Goal: Information Seeking & Learning: Learn about a topic

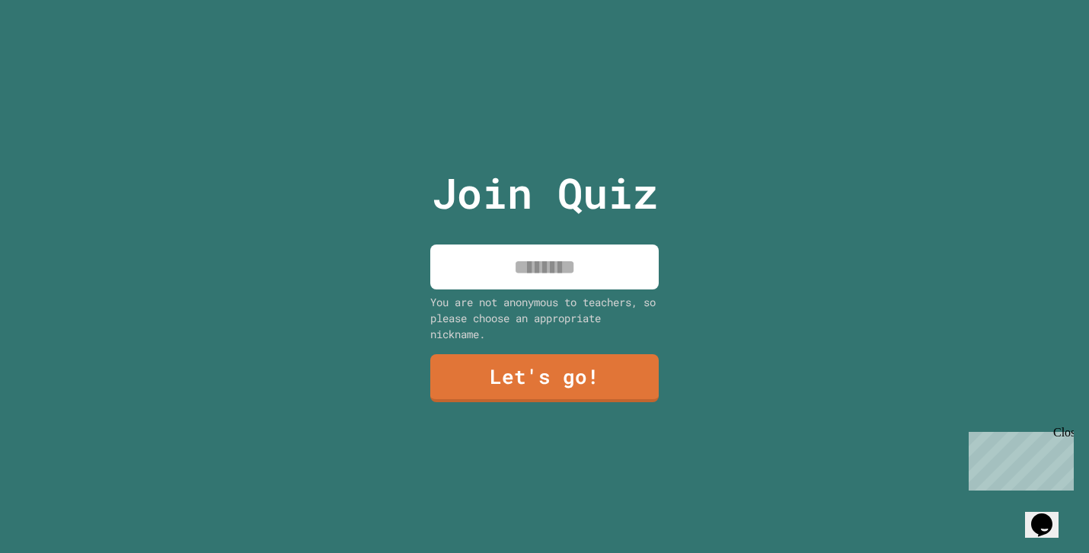
click at [566, 264] on input at bounding box center [544, 267] width 229 height 45
type input "******"
click at [589, 417] on div "Join Quiz ****** You are not anonymous to teachers, so please choose an appropr…" at bounding box center [545, 276] width 257 height 553
click at [565, 391] on link "Let's go!" at bounding box center [544, 377] width 229 height 48
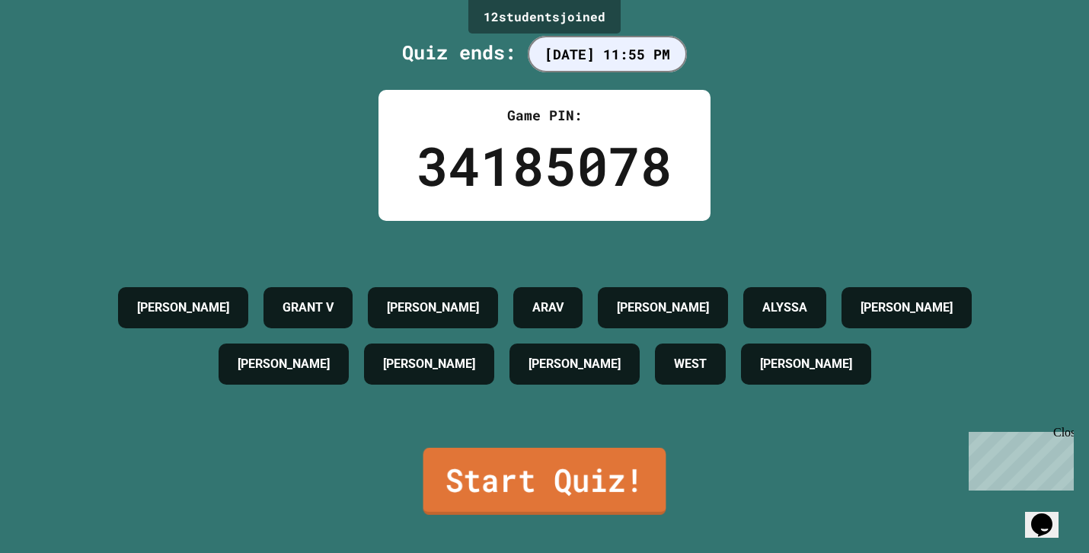
click at [550, 455] on link "Start Quiz!" at bounding box center [545, 481] width 243 height 67
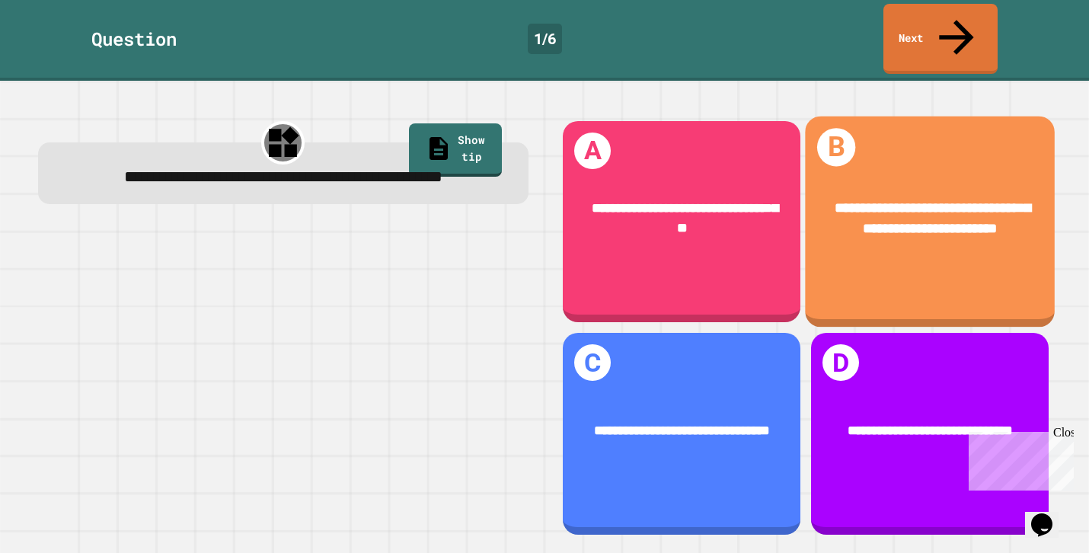
click at [885, 200] on span "**********" at bounding box center [934, 217] width 196 height 35
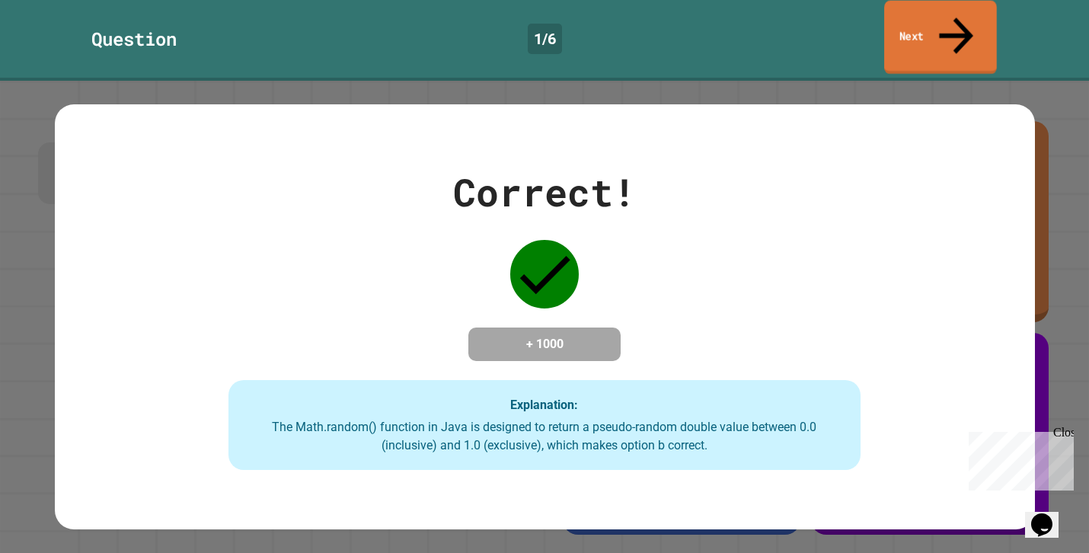
click at [935, 23] on link "Next" at bounding box center [941, 38] width 113 height 74
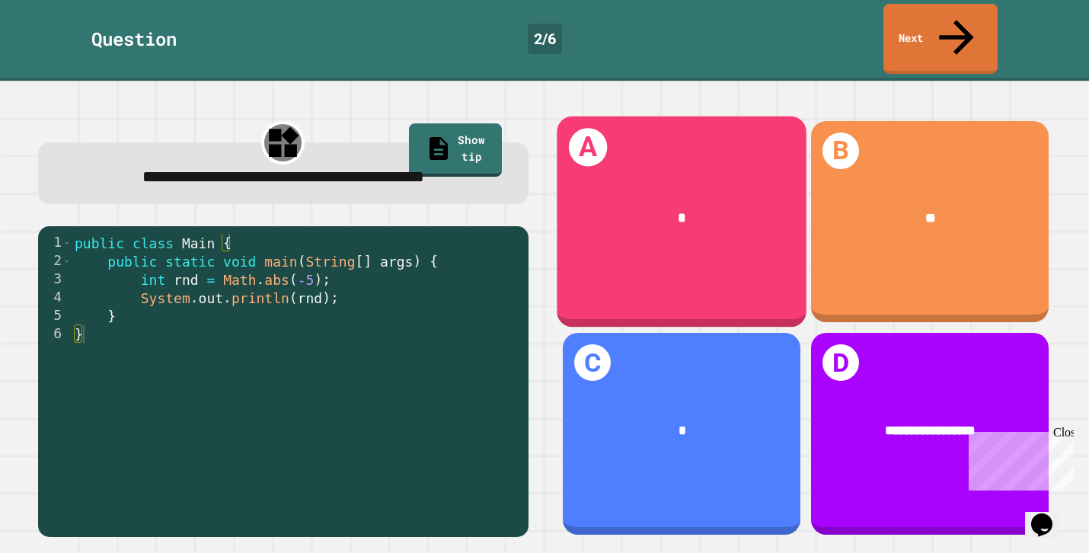
click at [645, 207] on div "*" at bounding box center [683, 217] width 194 height 21
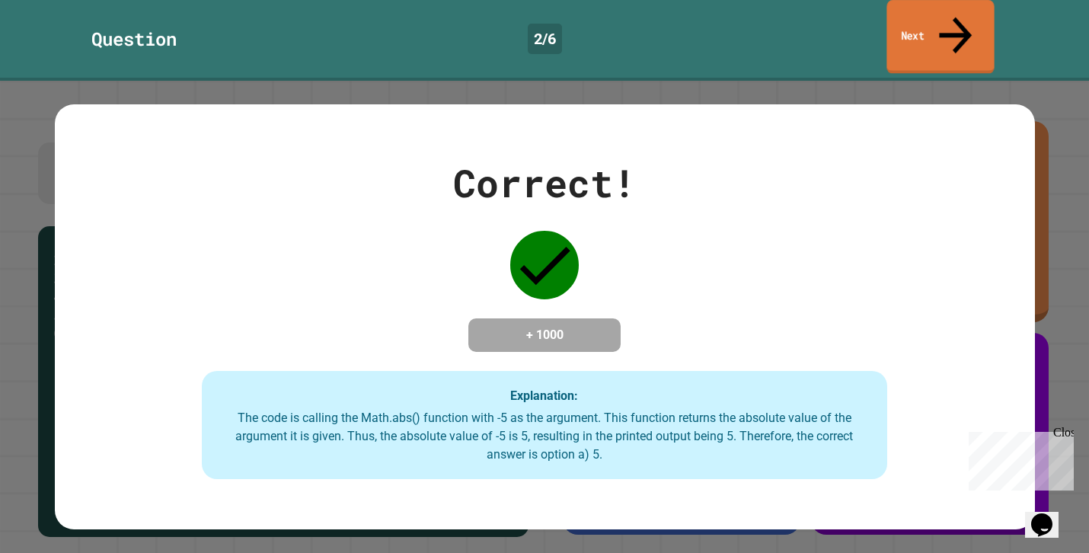
click at [912, 16] on link "Next" at bounding box center [940, 37] width 107 height 74
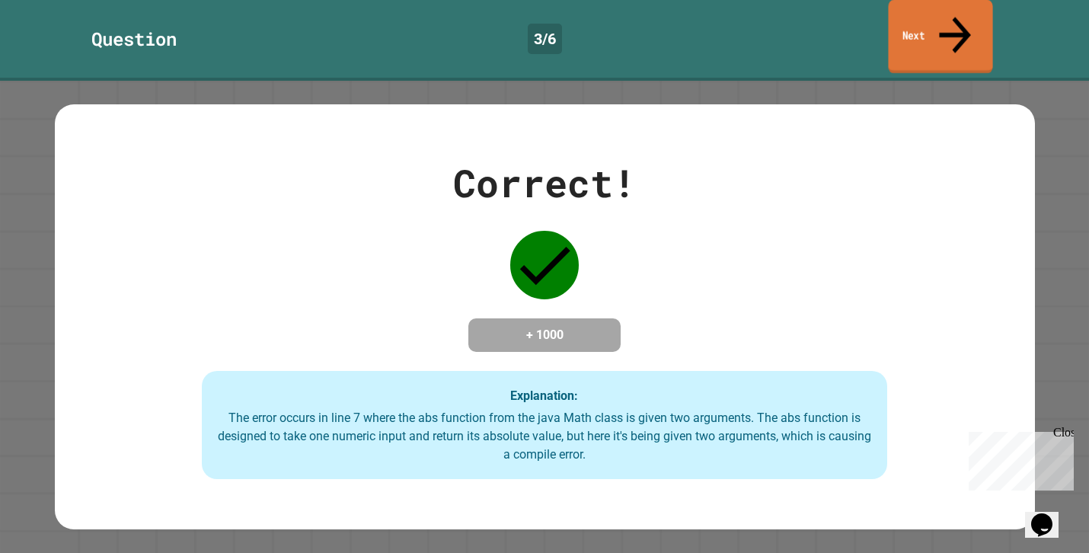
click at [967, 28] on link "Next" at bounding box center [940, 37] width 104 height 74
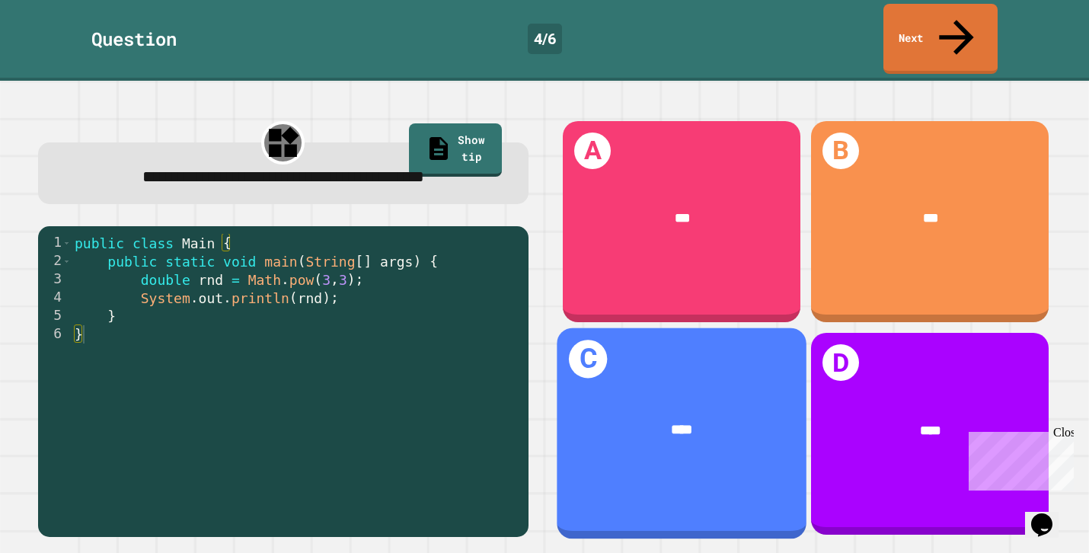
click at [605, 398] on div "****" at bounding box center [681, 430] width 249 height 76
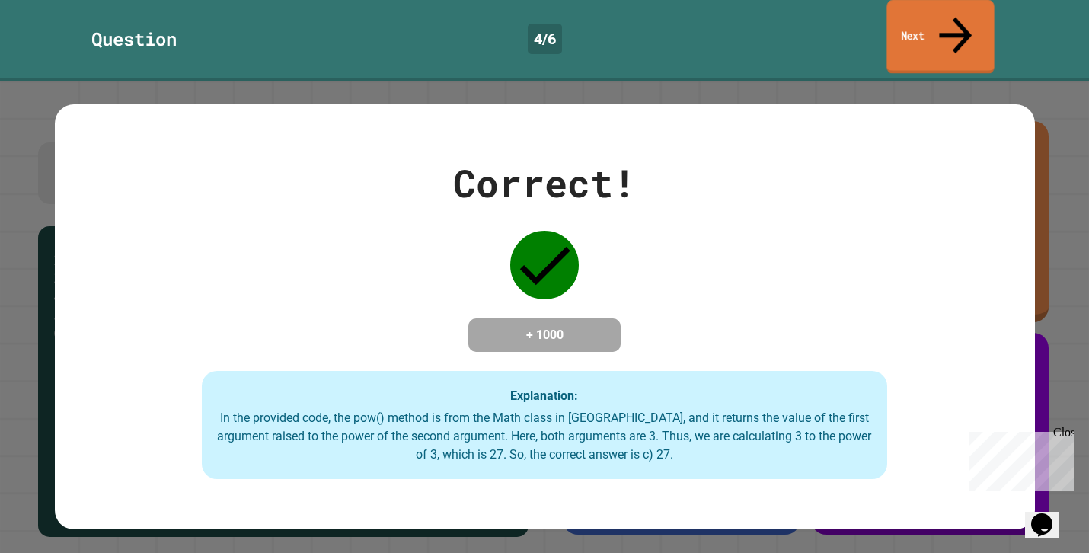
click at [912, 14] on link "Next" at bounding box center [940, 37] width 107 height 74
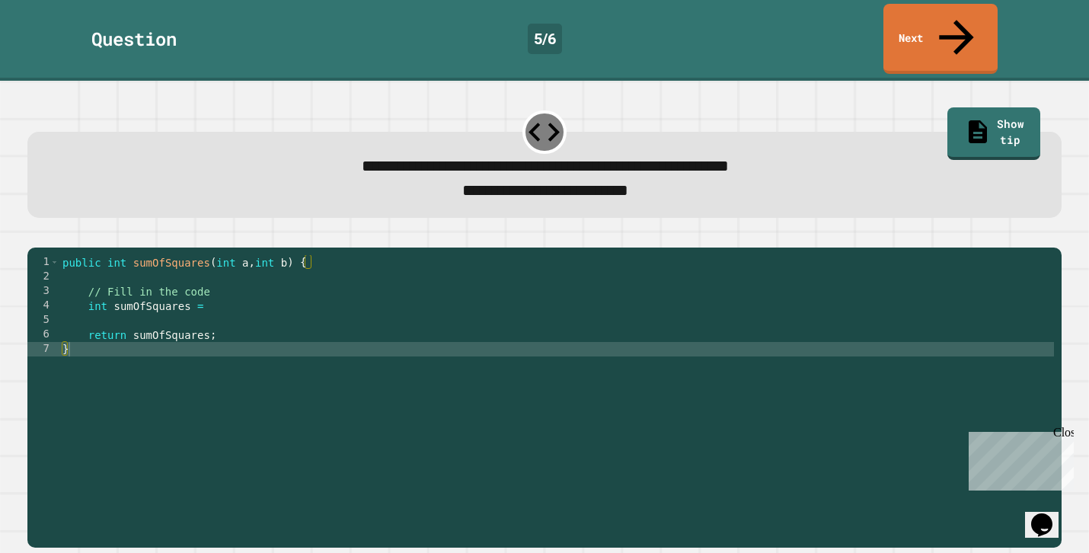
click at [241, 301] on div "public int sumOfSquares ( int a , int b ) { // Fill in the code int sumOfSquare…" at bounding box center [557, 407] width 996 height 304
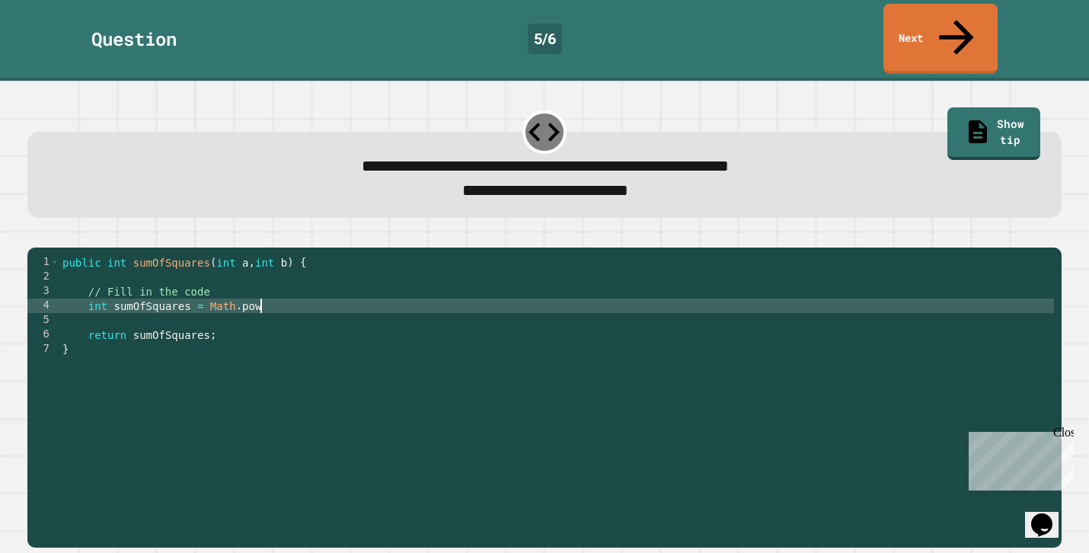
scroll to position [0, 13]
click at [207, 290] on div "public int sumOfSquares ( int a , int b ) { // Fill in the code int sumOfSquare…" at bounding box center [557, 407] width 996 height 304
click at [301, 290] on div "public int sumOfSquares ( int a , int b ) { // Fill in the code int sumOfSquare…" at bounding box center [557, 407] width 996 height 304
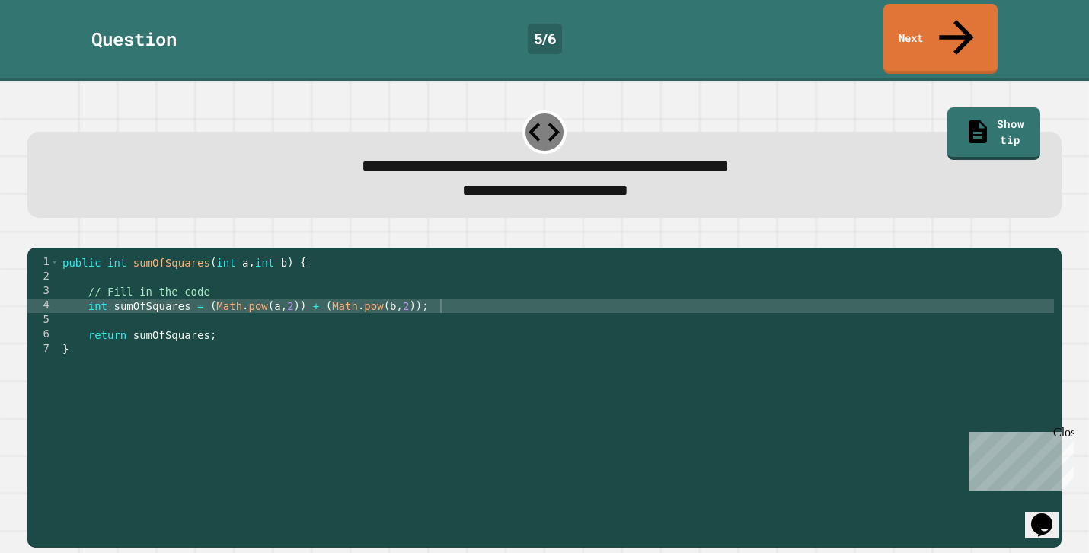
click at [35, 235] on icon "button" at bounding box center [35, 235] width 0 height 0
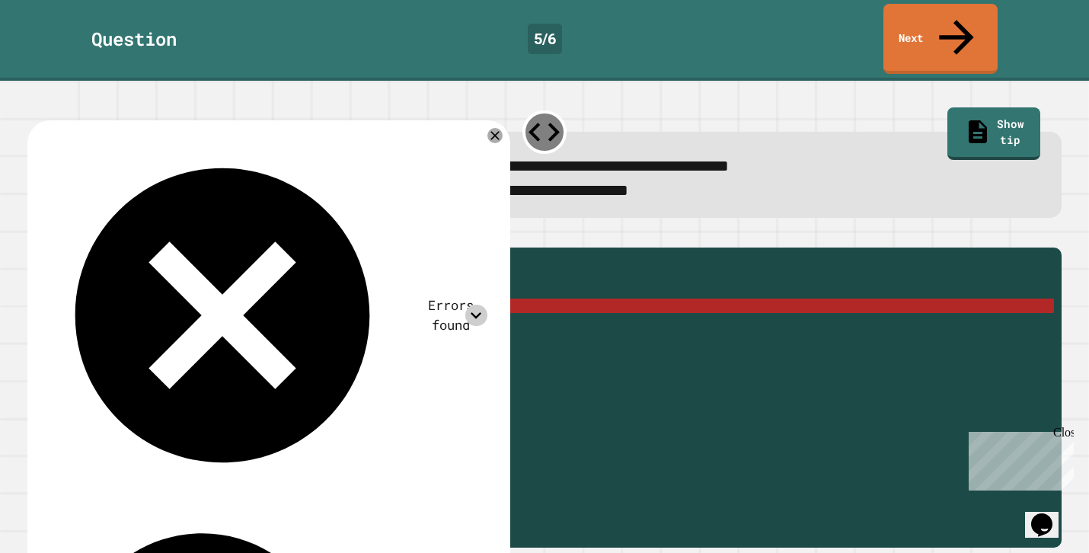
click at [485, 305] on icon at bounding box center [476, 316] width 22 height 22
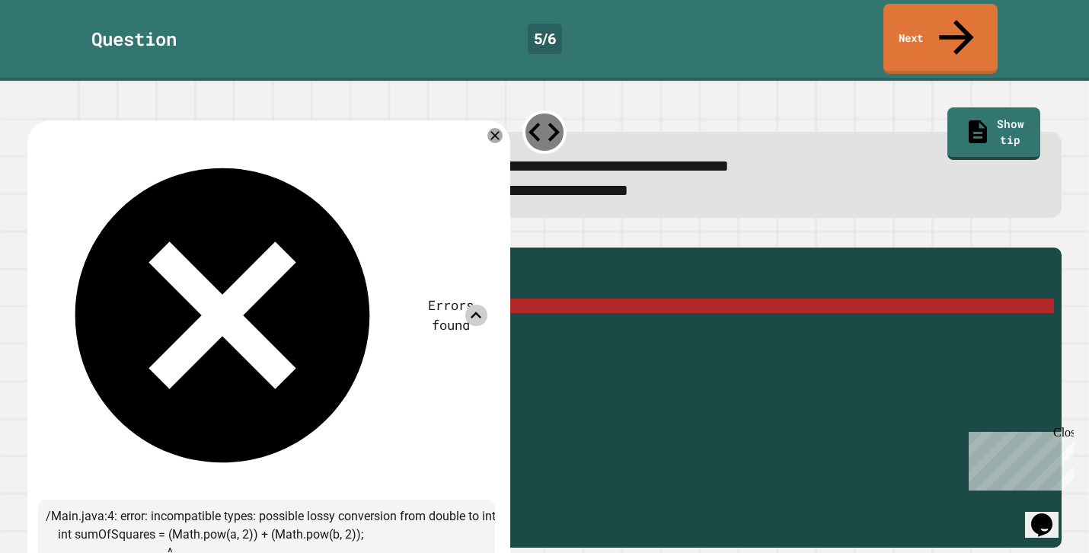
click at [297, 299] on div "public int sumOfSquares ( int a , int b ) { // Fill in the code int sumOfSquare…" at bounding box center [557, 407] width 996 height 304
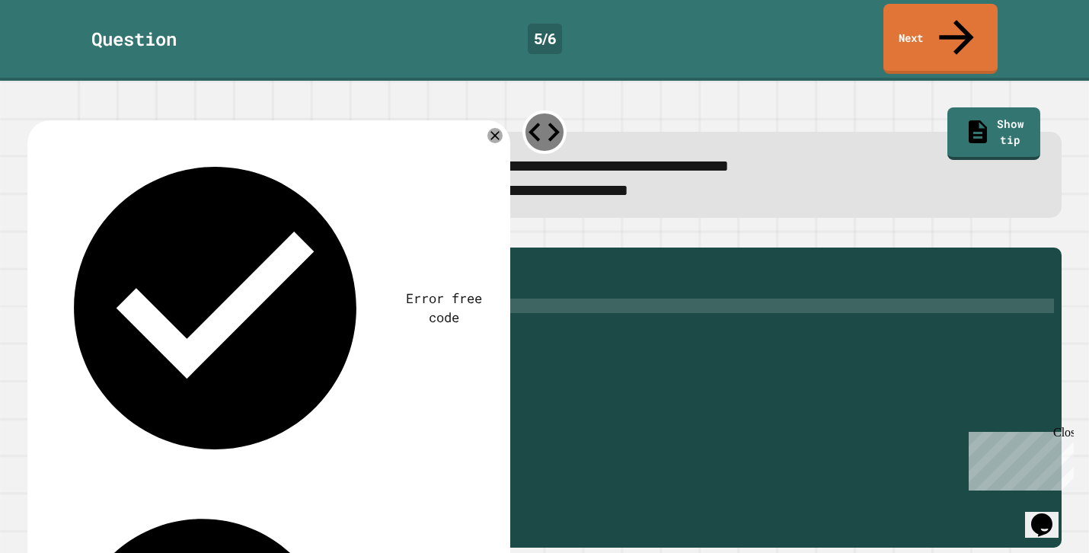
click at [435, 293] on div "public int sumOfSquares ( int a , int b ) { // Fill in the code int sumOfSquare…" at bounding box center [557, 407] width 996 height 304
click at [488, 153] on div "Error free code /Main.java:4: error: incompatible types: possible lossy convers…" at bounding box center [266, 472] width 457 height 683
click at [35, 235] on button "button" at bounding box center [35, 235] width 0 height 0
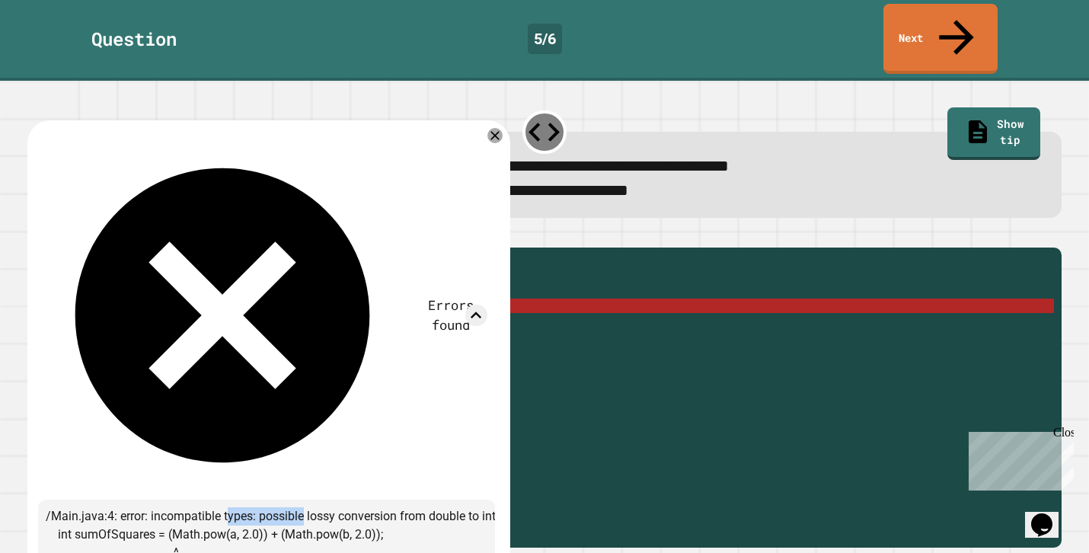
drag, startPoint x: 309, startPoint y: 158, endPoint x: 228, endPoint y: 158, distance: 80.8
click at [228, 500] on div "/Main.java:4: error: incompatible types: possible lossy conversion from double …" at bounding box center [266, 544] width 457 height 88
click at [239, 500] on div "/Main.java:4: error: incompatible types: possible lossy conversion from double …" at bounding box center [266, 544] width 457 height 88
click at [251, 261] on div "Errors found /Main.java:4: error: incompatible types: possible lossy conversion…" at bounding box center [266, 523] width 457 height 785
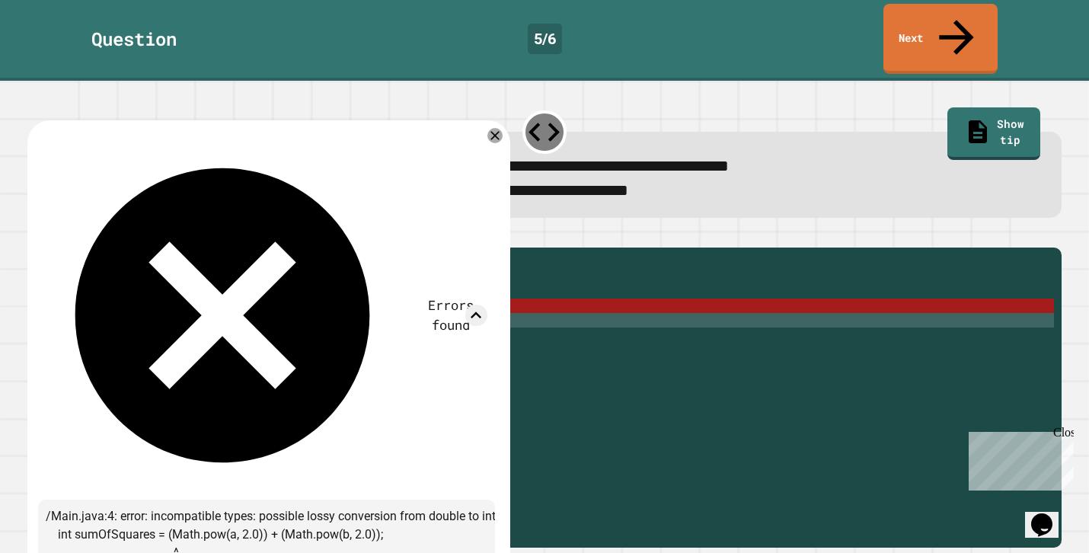
click at [316, 302] on div "public int sumOfSquares ( int a , int b ) { // Fill in the code int sumOfSquare…" at bounding box center [557, 407] width 996 height 304
click at [315, 300] on div "public int sumOfSquares ( int a , int b ) { // Fill in the code int sumOfSquare…" at bounding box center [557, 407] width 996 height 304
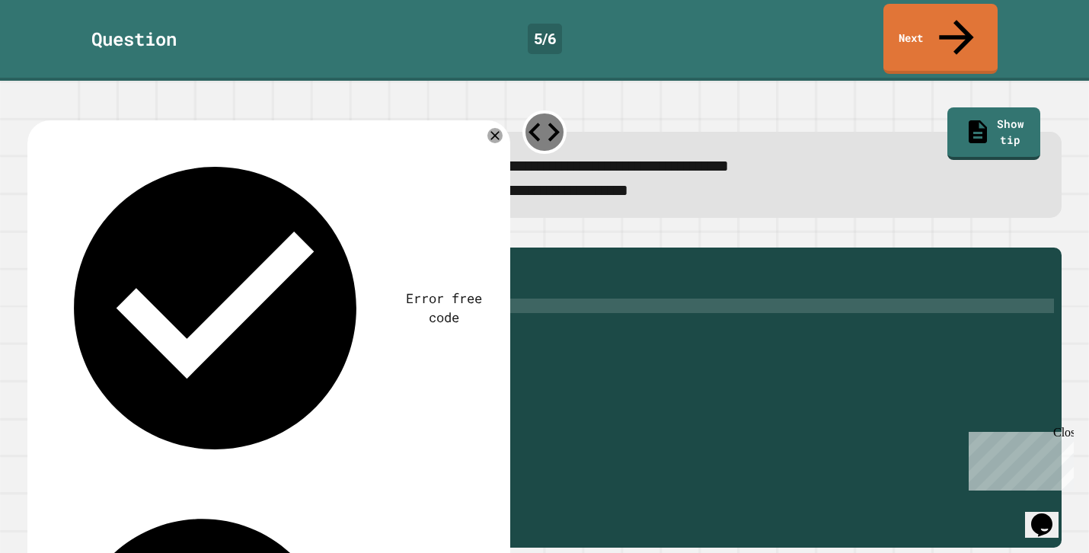
click at [435, 296] on div "public int sumOfSquares ( int a , int b ) { // Fill in the code int sumOfSquare…" at bounding box center [557, 407] width 996 height 304
click at [494, 126] on icon at bounding box center [495, 135] width 18 height 18
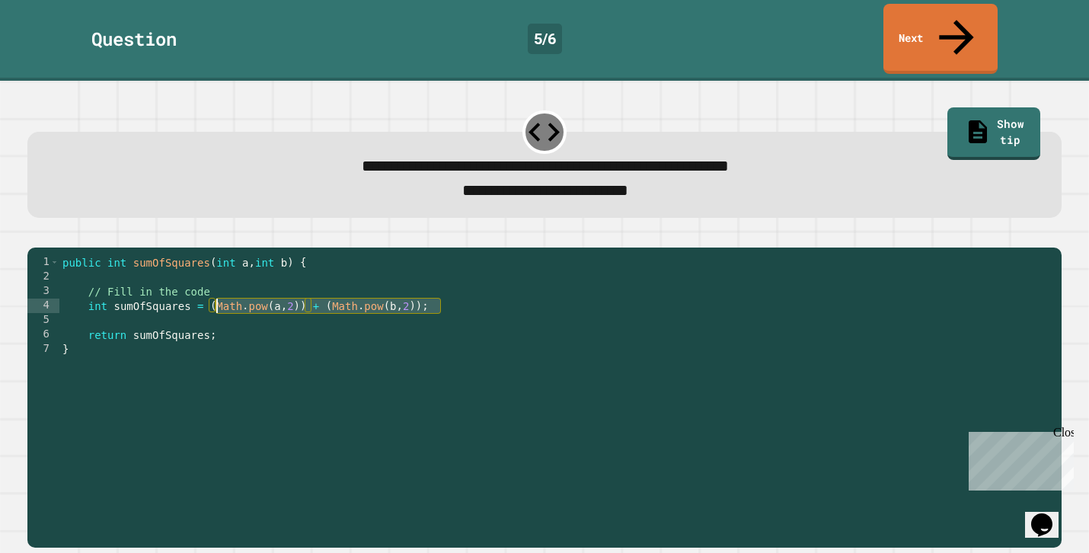
drag, startPoint x: 444, startPoint y: 297, endPoint x: 213, endPoint y: 293, distance: 230.9
click at [213, 293] on div "public int sumOfSquares ( int a , int b ) { // Fill in the code int sumOfSquare…" at bounding box center [557, 407] width 996 height 304
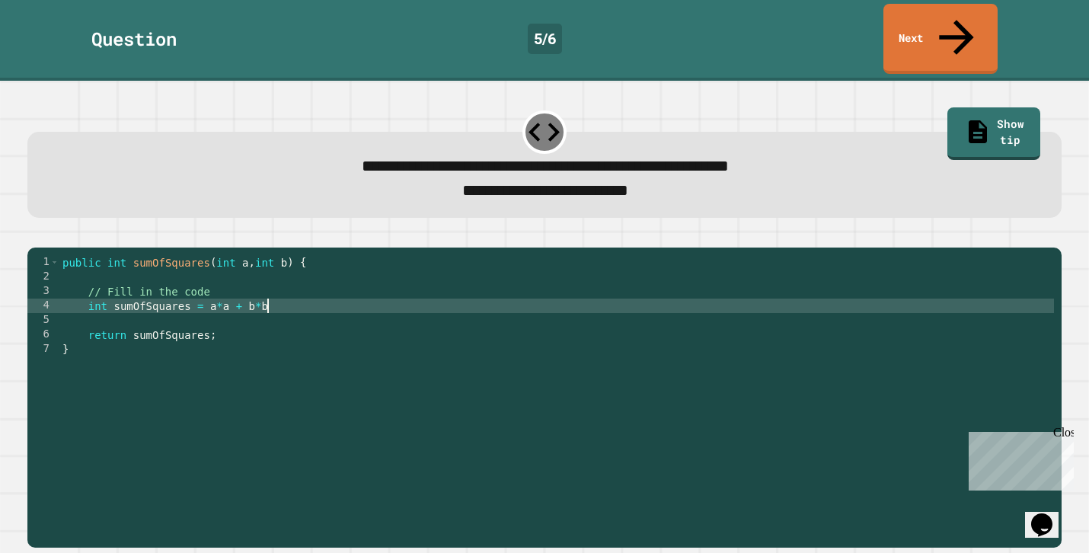
scroll to position [0, 14]
click at [35, 235] on button "button" at bounding box center [35, 235] width 0 height 0
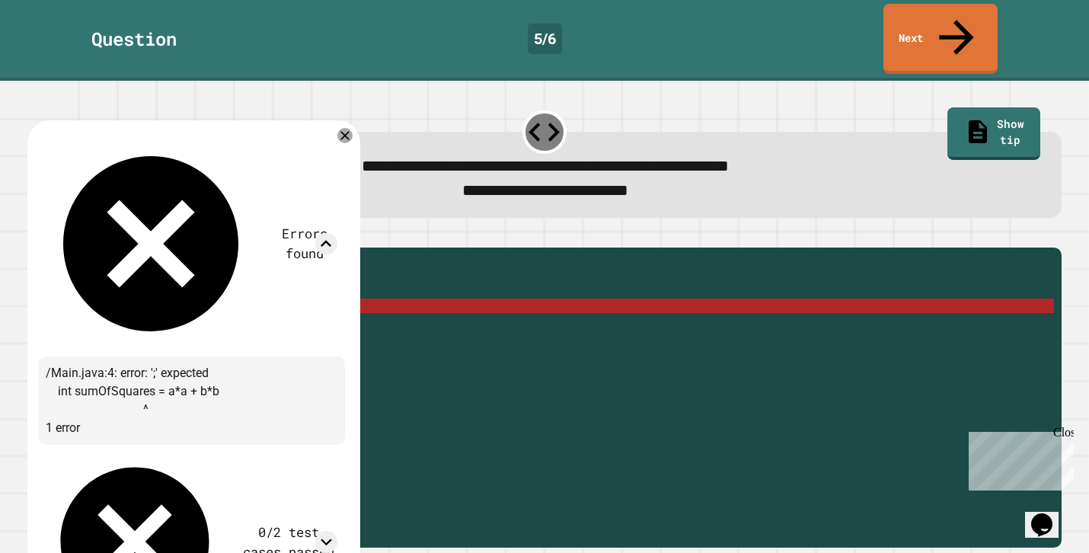
click at [319, 293] on div "public int sumOfSquares ( int a , int b ) { // Fill in the code int sumOfSquare…" at bounding box center [557, 407] width 996 height 304
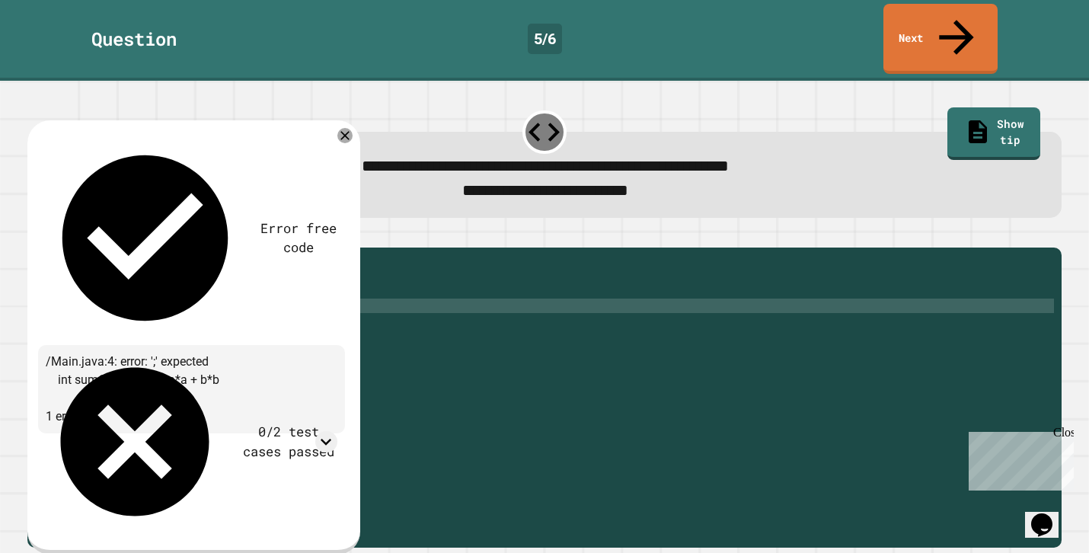
scroll to position [0, 14]
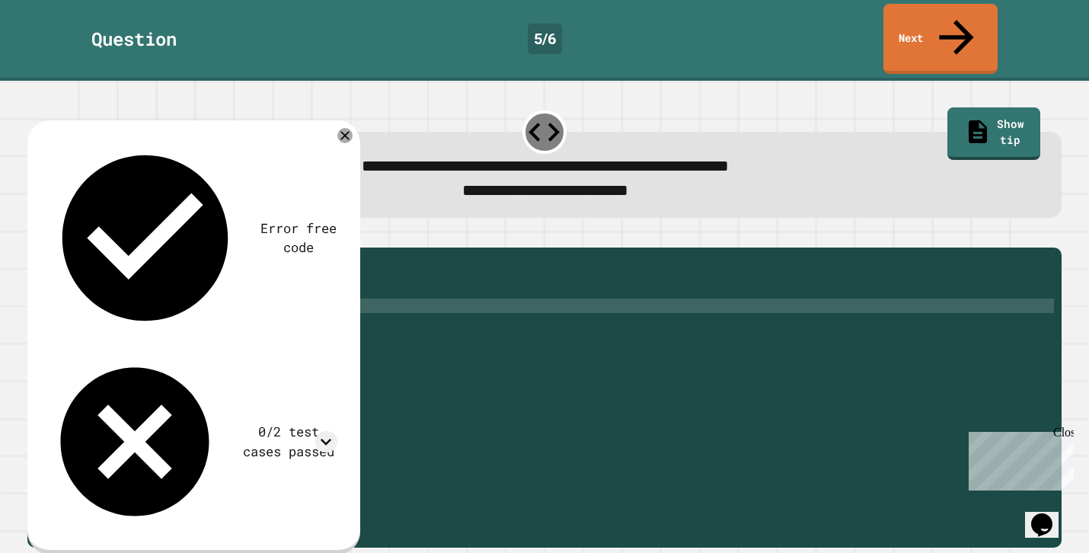
type textarea "**********"
click at [35, 235] on icon "button" at bounding box center [35, 235] width 0 height 0
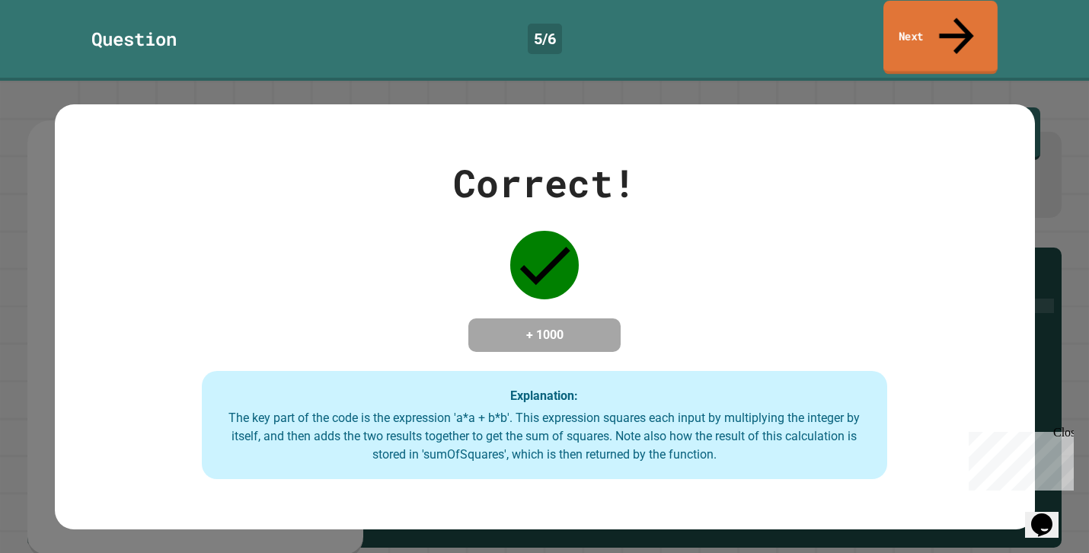
click at [956, 5] on link "Next" at bounding box center [941, 38] width 114 height 74
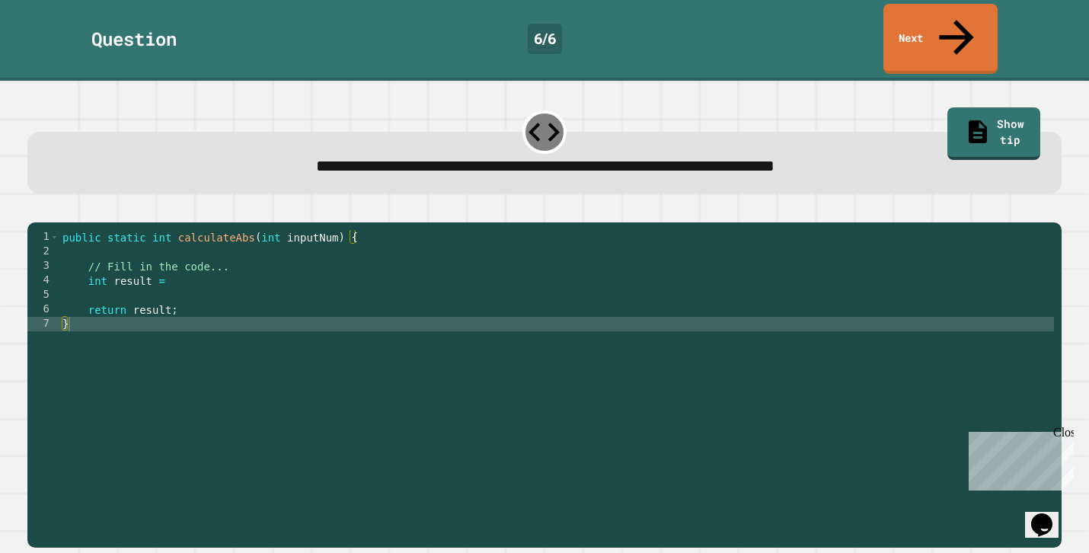
click at [253, 261] on div "public static int calculateAbs ( int inputNum ) { // Fill in the code... int re…" at bounding box center [557, 396] width 996 height 333
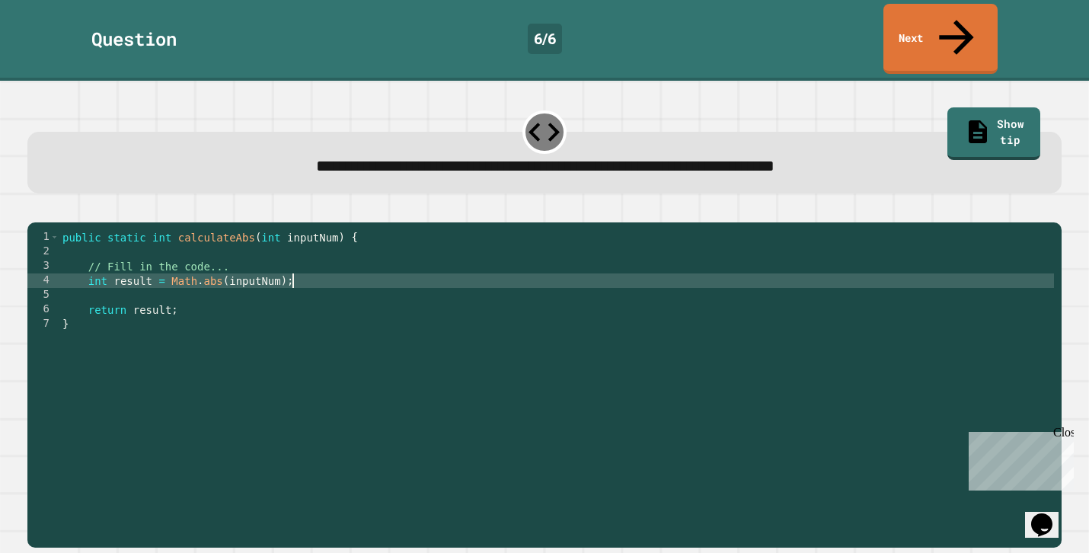
scroll to position [0, 16]
type textarea "**********"
click at [35, 210] on icon "button" at bounding box center [35, 210] width 0 height 0
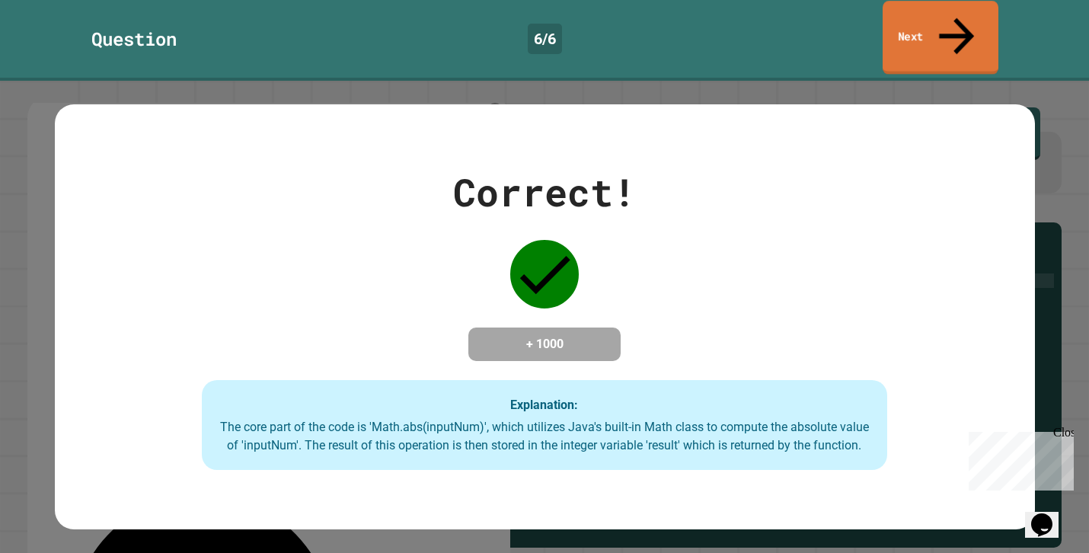
click at [972, 22] on link "Next" at bounding box center [941, 38] width 116 height 74
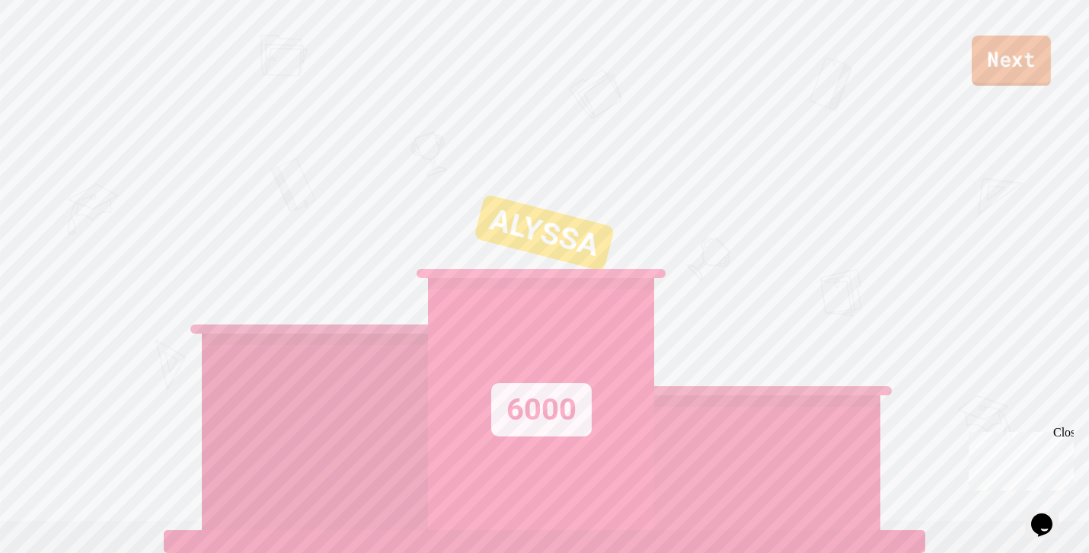
click at [982, 69] on link "Next" at bounding box center [1011, 61] width 79 height 50
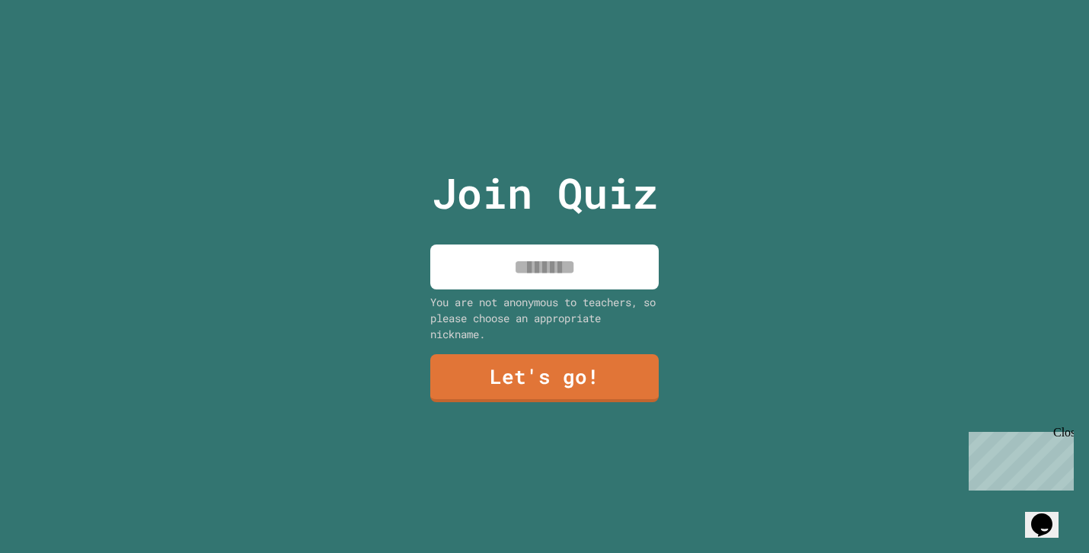
click at [622, 267] on input at bounding box center [544, 267] width 229 height 45
type input "******"
click at [609, 350] on div "Join Quiz ****** You are not anonymous to teachers, so please choose an appropr…" at bounding box center [545, 276] width 257 height 553
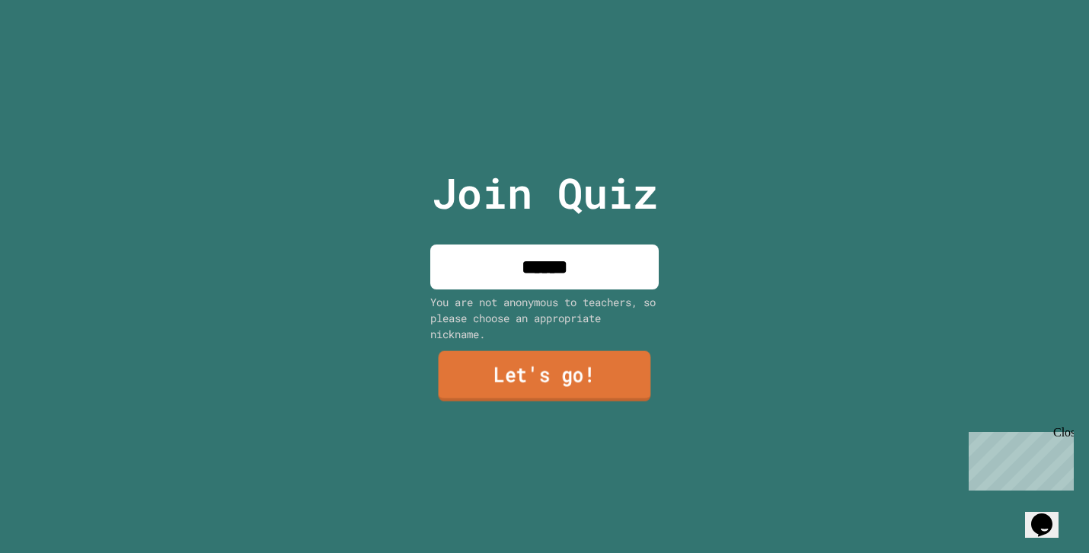
click at [606, 370] on link "Let's go!" at bounding box center [545, 375] width 213 height 50
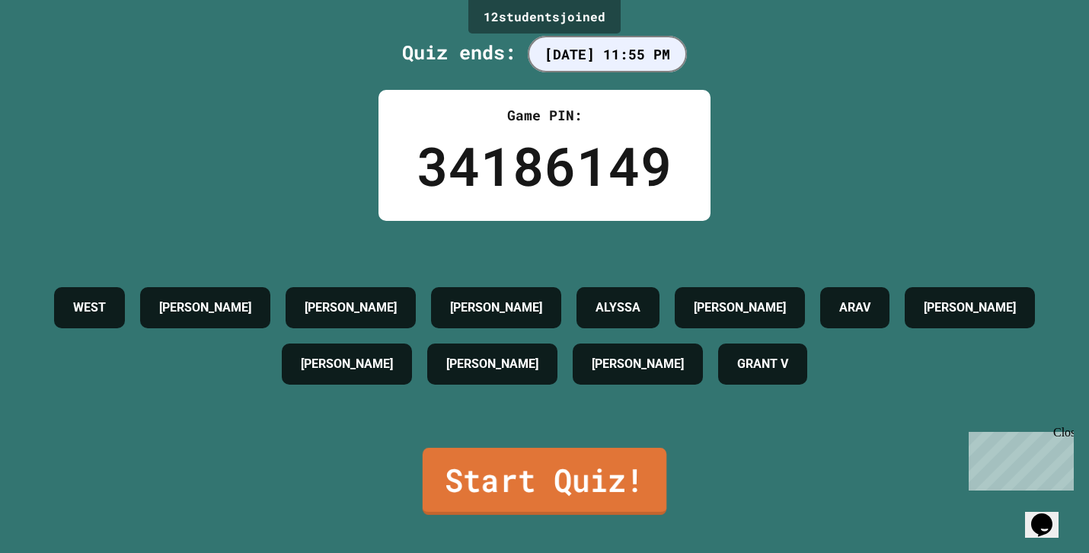
click at [642, 479] on link "Start Quiz!" at bounding box center [545, 481] width 244 height 67
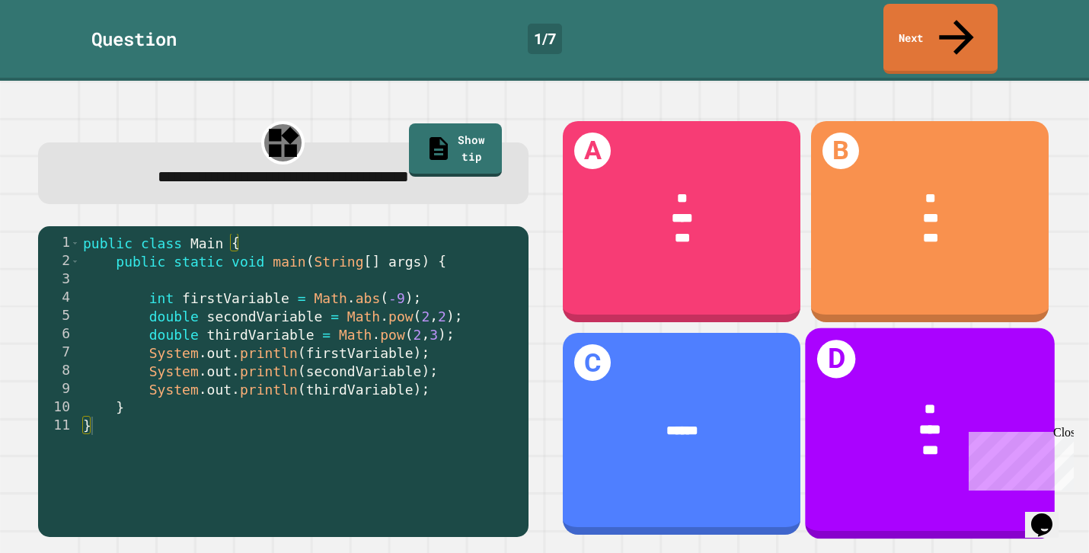
click at [861, 384] on div "* *** ***" at bounding box center [930, 430] width 249 height 118
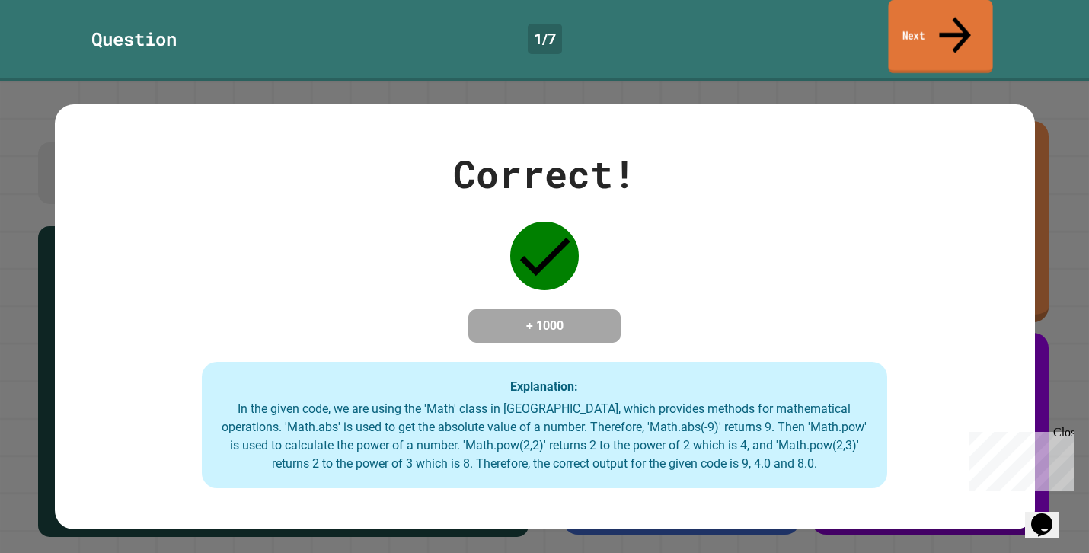
click at [901, 13] on link "Next" at bounding box center [940, 37] width 104 height 74
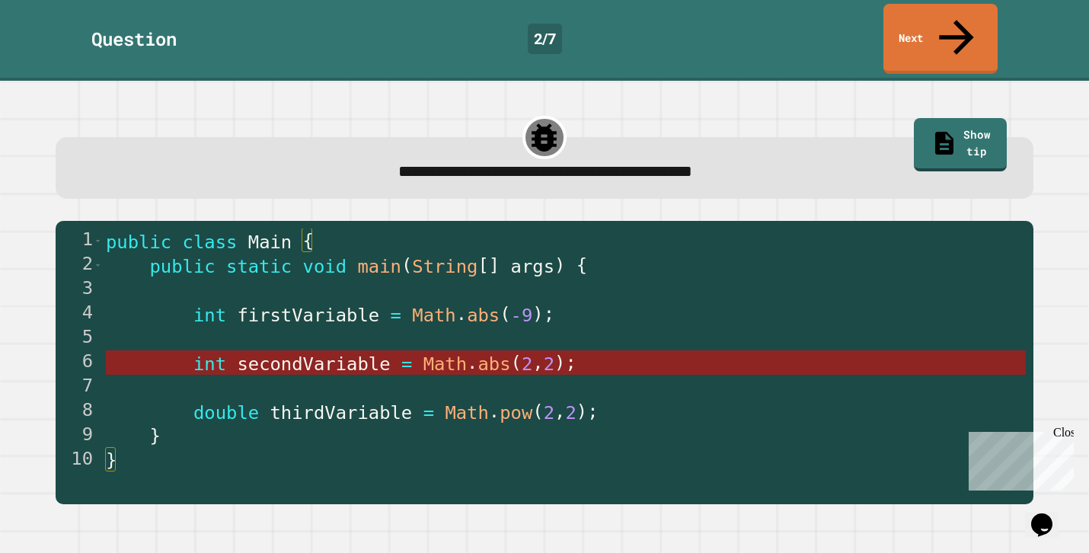
click at [545, 353] on span "2" at bounding box center [549, 363] width 11 height 21
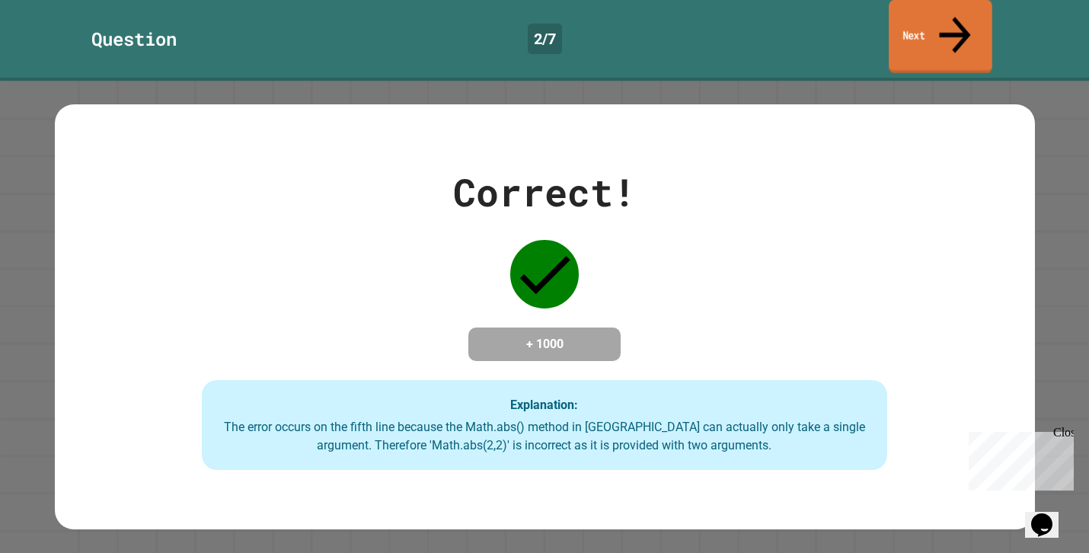
click at [947, 14] on link "Next" at bounding box center [941, 37] width 104 height 74
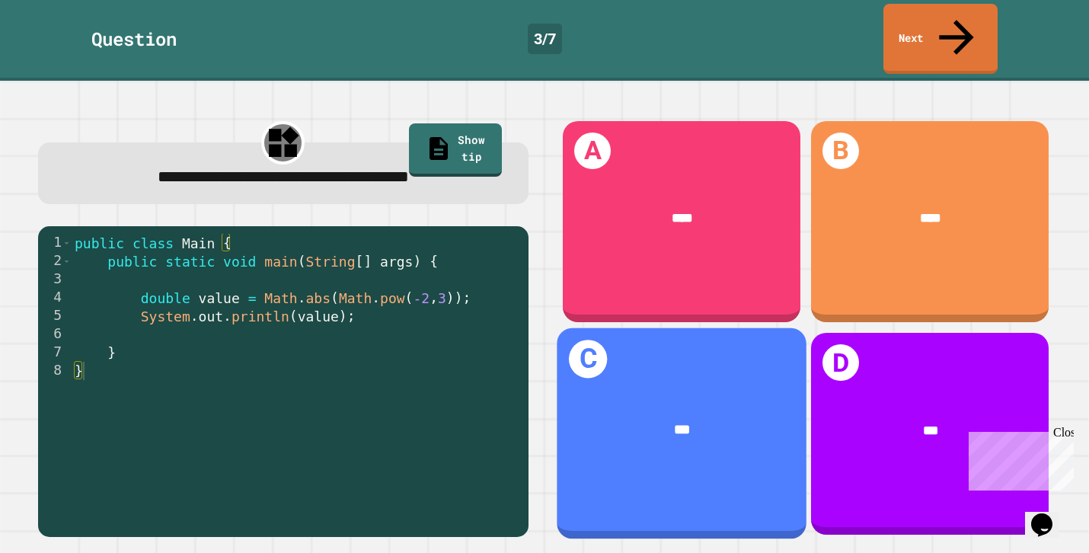
click at [637, 344] on div "C ***" at bounding box center [681, 433] width 249 height 211
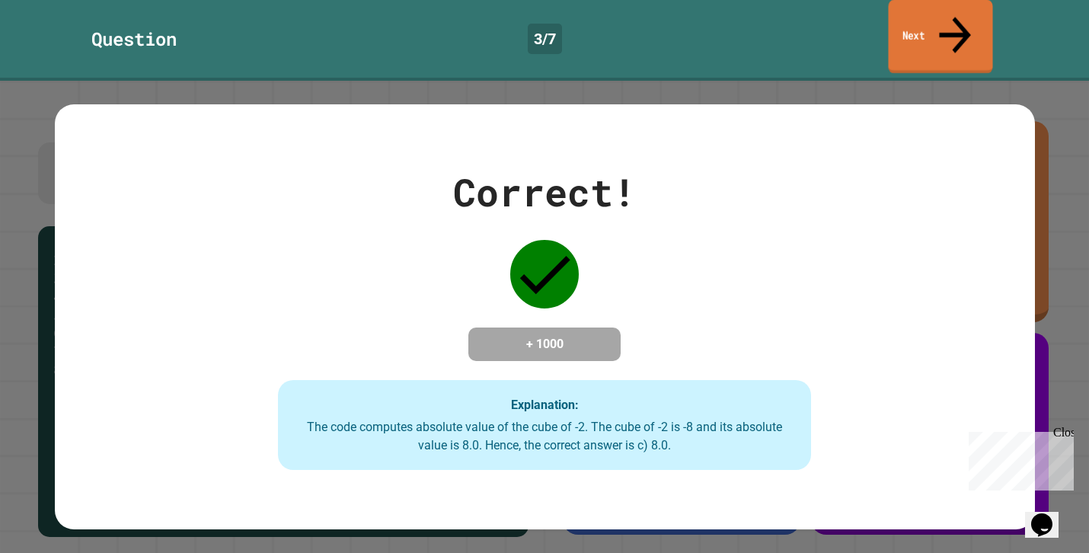
click at [906, 33] on link "Next" at bounding box center [940, 37] width 104 height 74
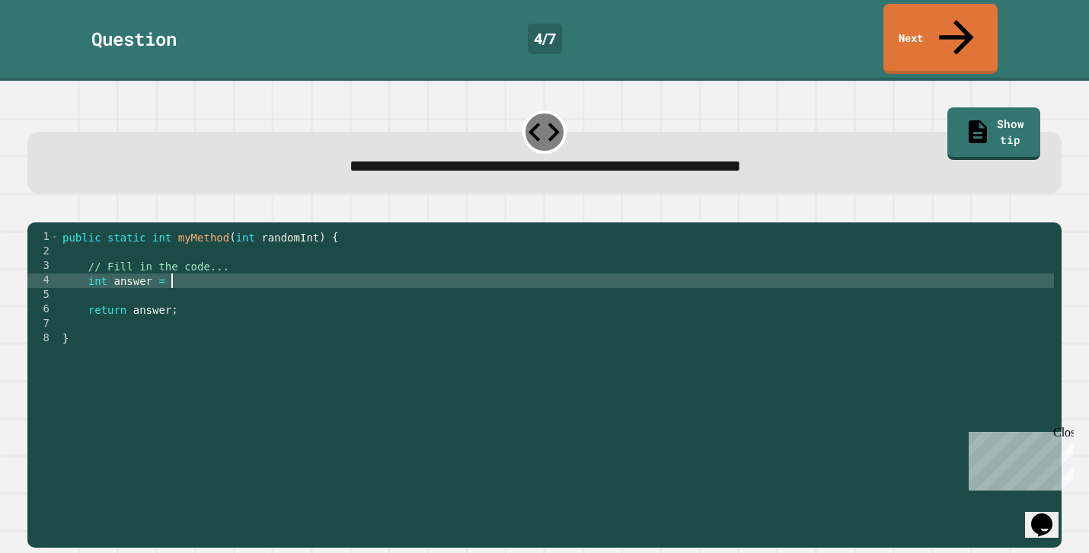
click at [292, 266] on div "public static int myMethod ( int randomInt ) { // Fill in the code... int answe…" at bounding box center [557, 396] width 996 height 333
type textarea "**********"
click at [35, 210] on icon "button" at bounding box center [35, 210] width 0 height 0
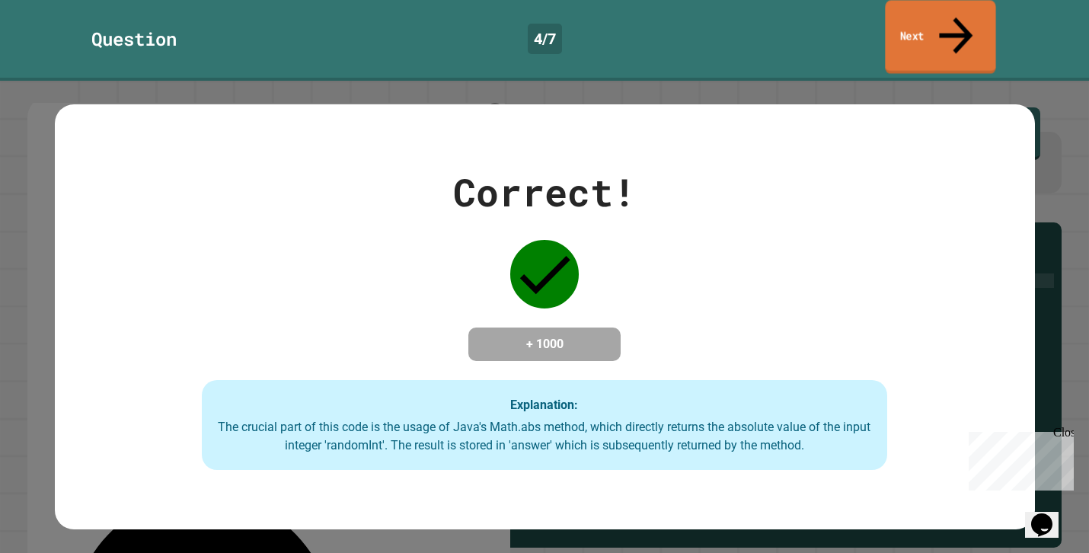
click at [930, 28] on link "Next" at bounding box center [940, 37] width 110 height 74
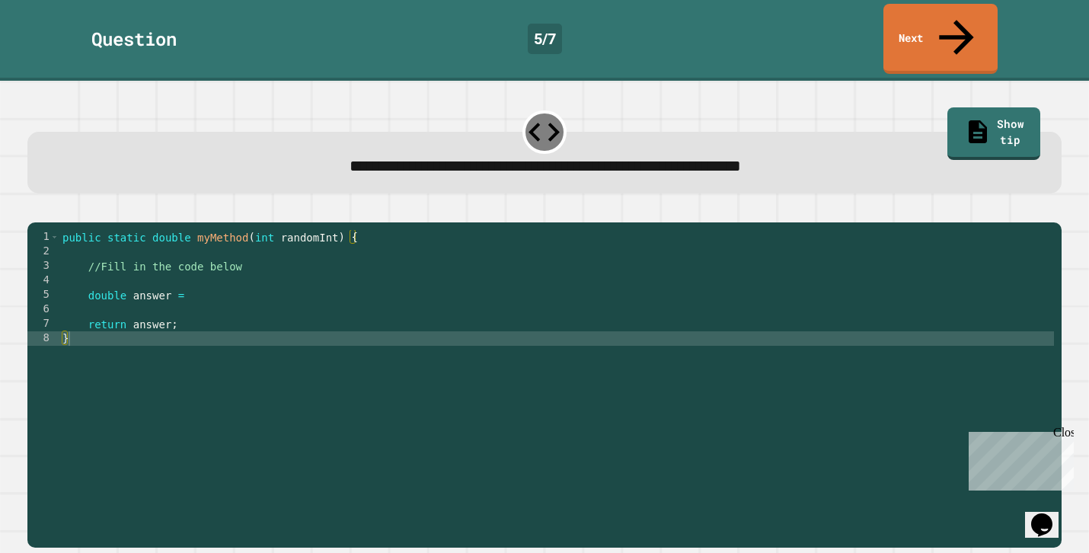
click at [245, 271] on div "public static double myMethod ( int randomInt ) { //Fill in the code below doub…" at bounding box center [557, 396] width 996 height 333
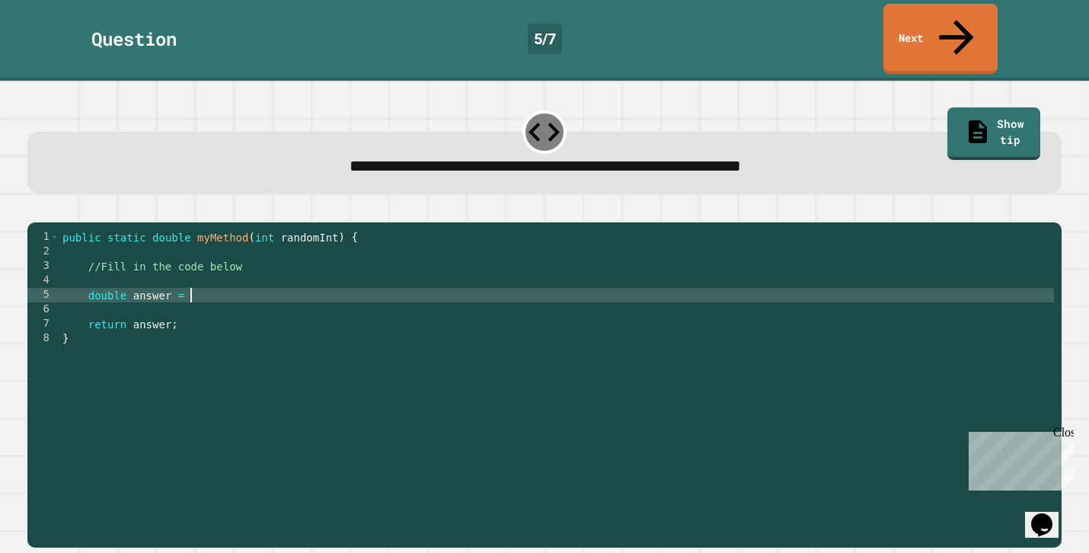
click at [245, 283] on div "public static double myMethod ( int randomInt ) { //Fill in the code below doub…" at bounding box center [557, 396] width 996 height 333
click at [239, 282] on div "public static double myMethod ( int randomInt ) { //Fill in the code below doub…" at bounding box center [557, 396] width 996 height 333
type textarea "**********"
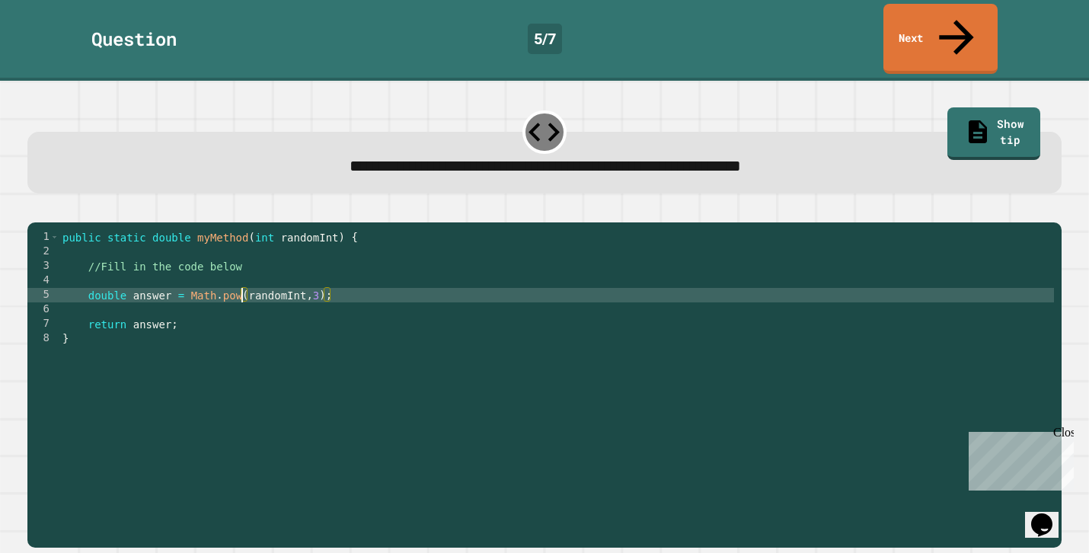
click at [35, 210] on icon "button" at bounding box center [35, 210] width 0 height 0
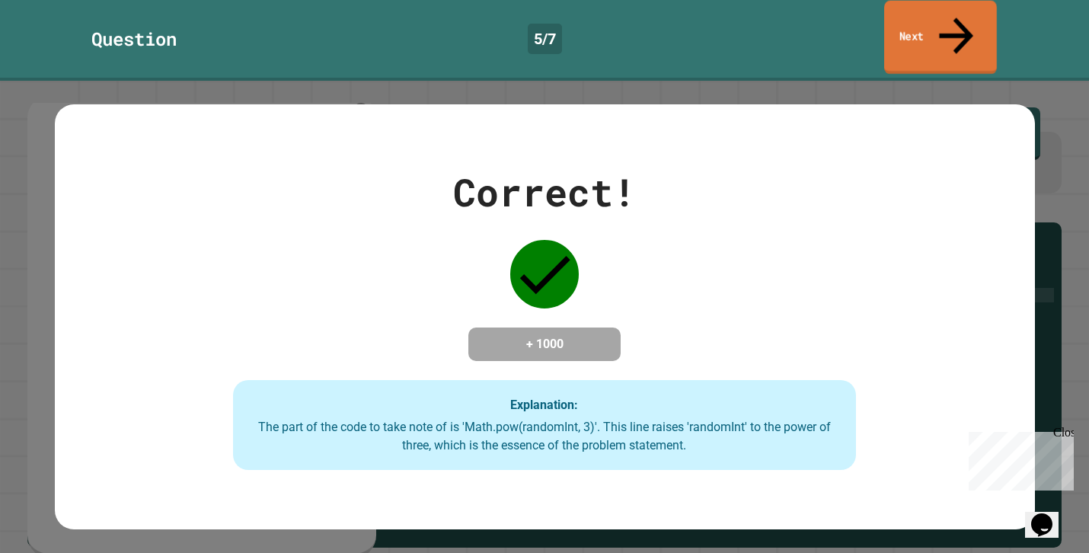
click at [938, 26] on link "Next" at bounding box center [941, 38] width 113 height 74
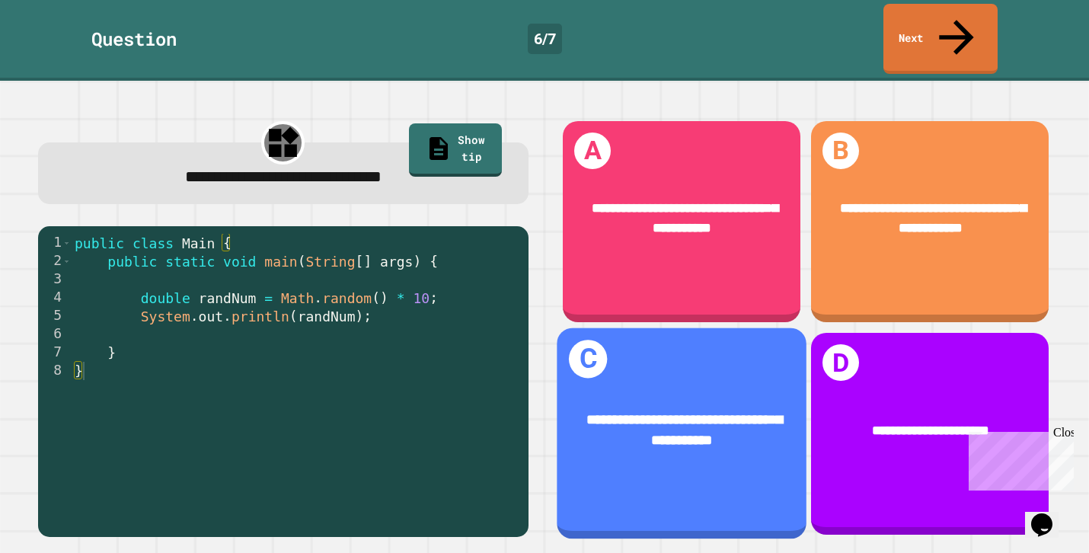
click at [629, 368] on div "**********" at bounding box center [681, 433] width 249 height 211
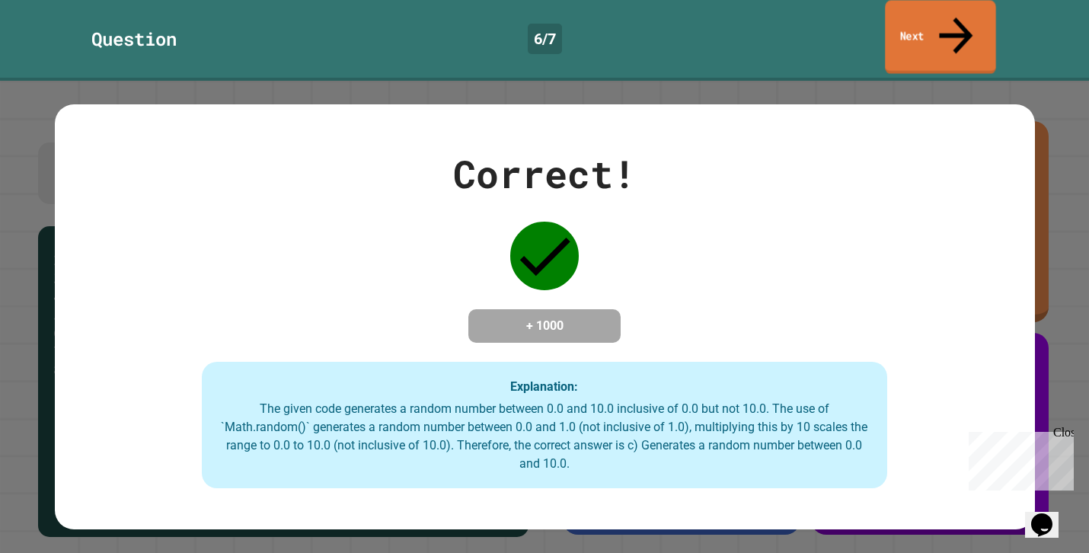
click at [970, 22] on link "Next" at bounding box center [940, 37] width 110 height 74
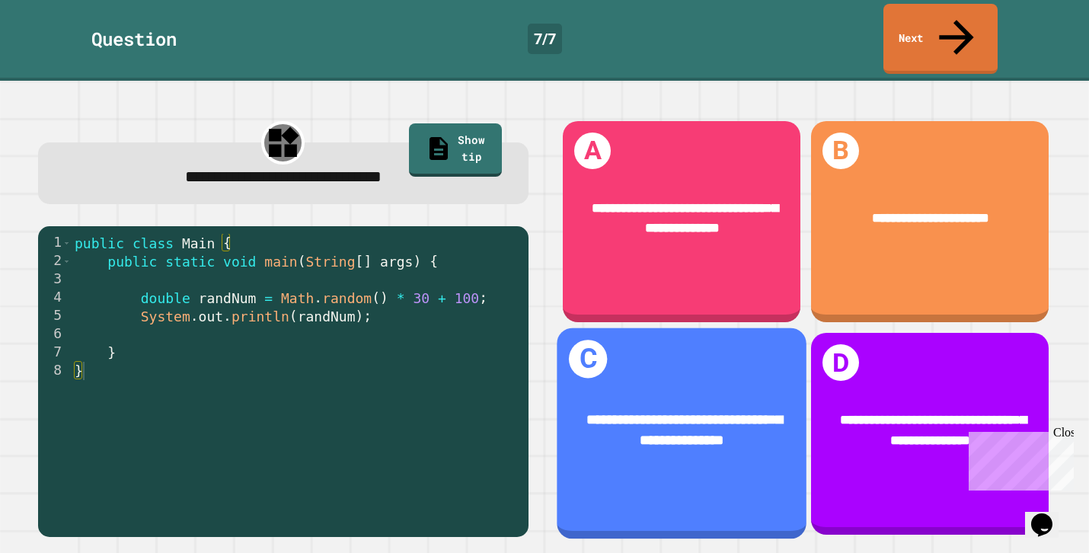
click at [667, 384] on div "**********" at bounding box center [681, 430] width 249 height 98
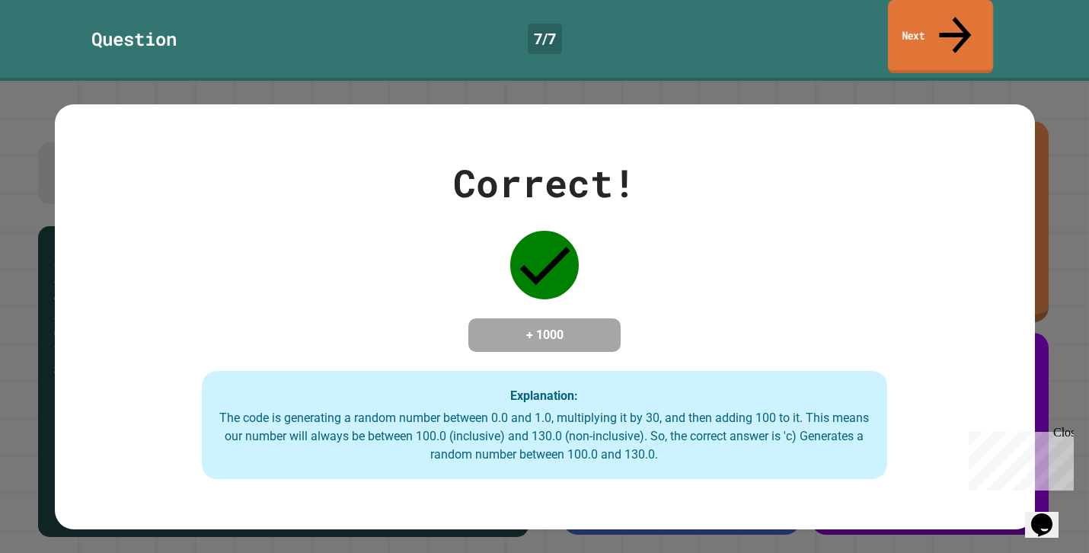
click at [886, 26] on div "Question 7 / 7 Next" at bounding box center [544, 39] width 1089 height 70
click at [907, 18] on link "Next" at bounding box center [941, 38] width 112 height 74
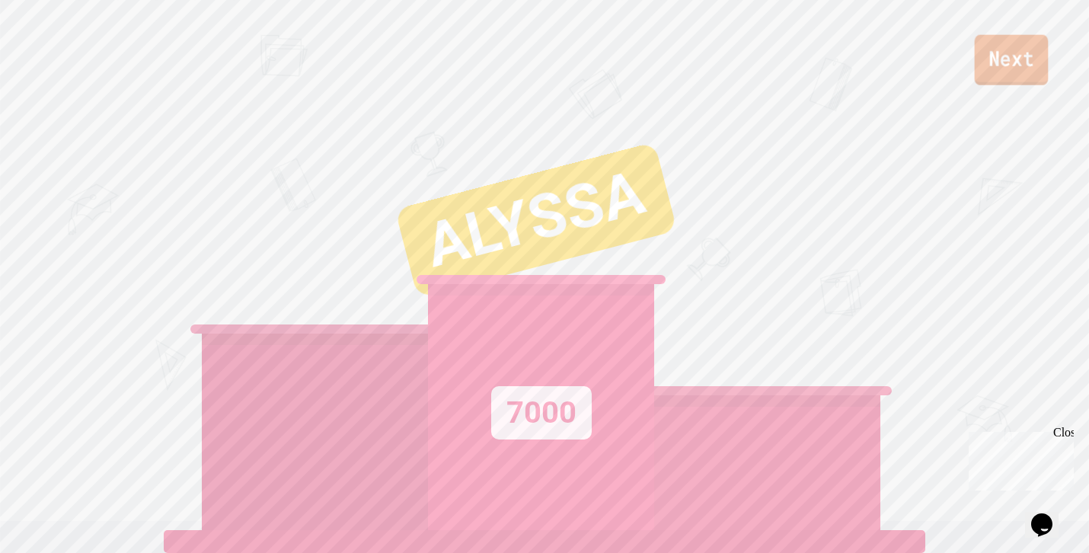
click at [1038, 62] on link "Next" at bounding box center [1012, 60] width 74 height 50
